Goal: Task Accomplishment & Management: Manage account settings

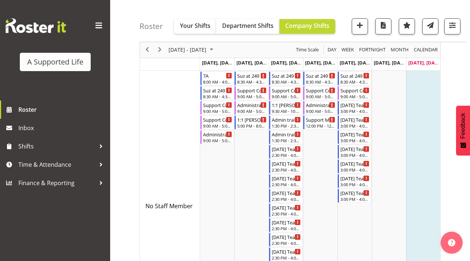
scroll to position [34, 0]
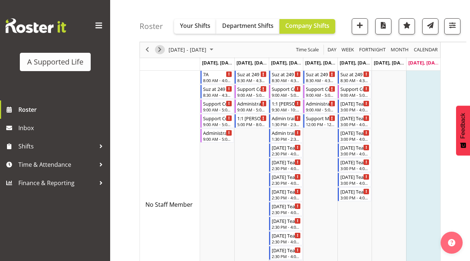
click at [161, 52] on span "Next" at bounding box center [159, 50] width 9 height 9
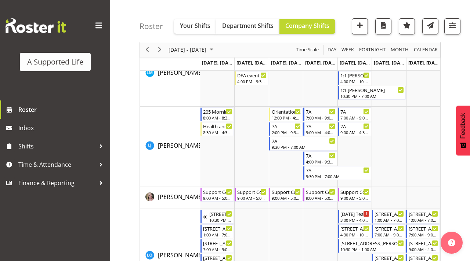
scroll to position [2618, 0]
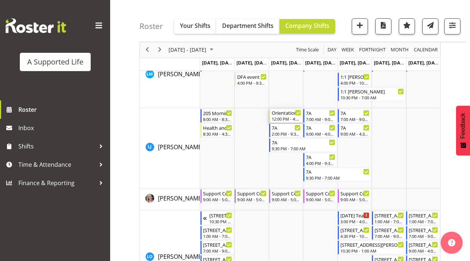
click at [286, 113] on div "Orientation along side [PERSON_NAME] and [PERSON_NAME]" at bounding box center [286, 112] width 29 height 7
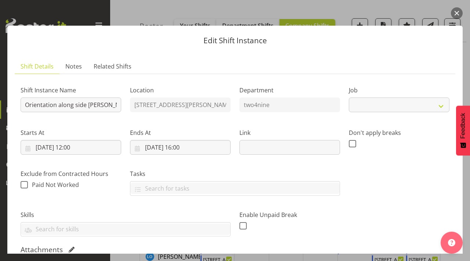
select select "4112"
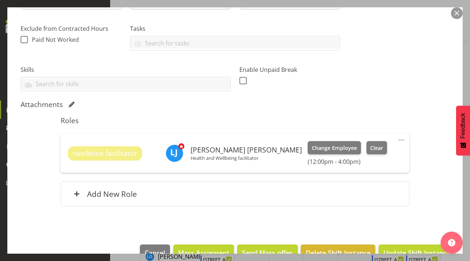
scroll to position [0, 0]
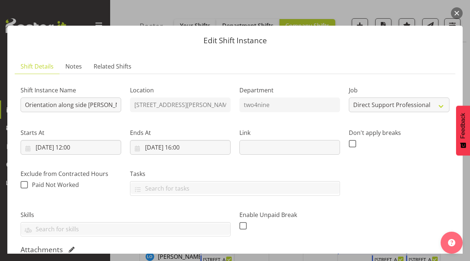
click at [454, 14] on button "button" at bounding box center [457, 13] width 12 height 12
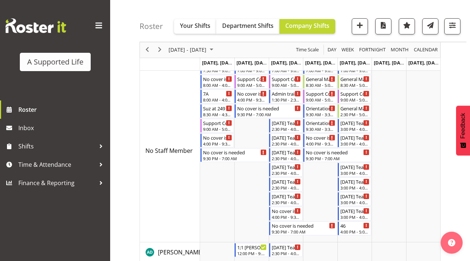
scroll to position [46, 0]
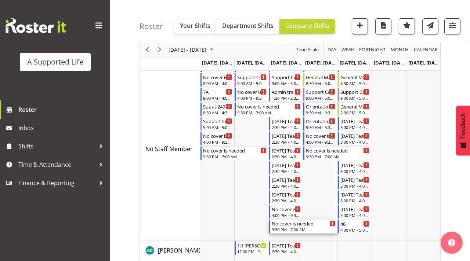
click at [292, 226] on div "No cover is needed" at bounding box center [304, 223] width 64 height 7
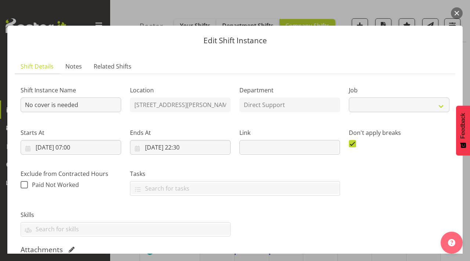
select select "4112"
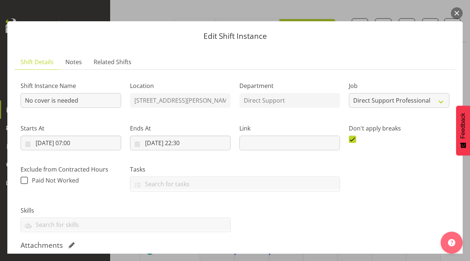
scroll to position [0, 0]
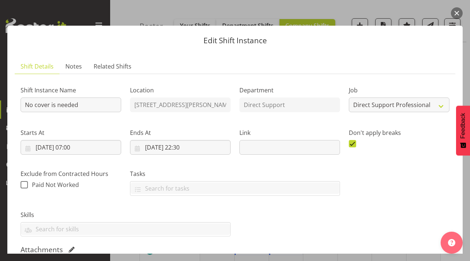
click at [456, 14] on button "button" at bounding box center [457, 13] width 12 height 12
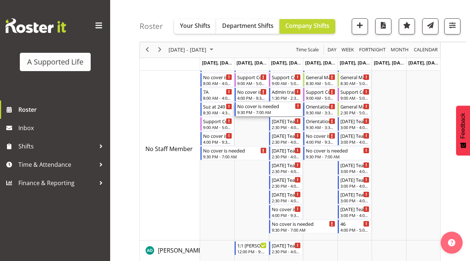
click at [253, 112] on div "9:30 PM - 7:00 AM" at bounding box center [269, 112] width 64 height 6
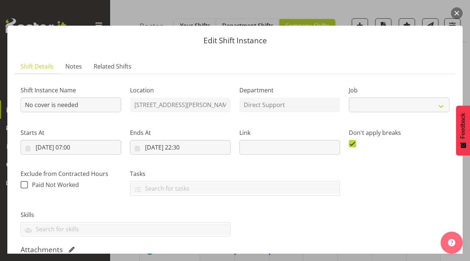
select select "4112"
click at [454, 12] on button "button" at bounding box center [457, 13] width 12 height 12
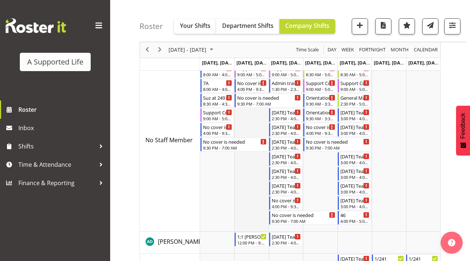
scroll to position [62, 0]
